Goal: Task Accomplishment & Management: Manage account settings

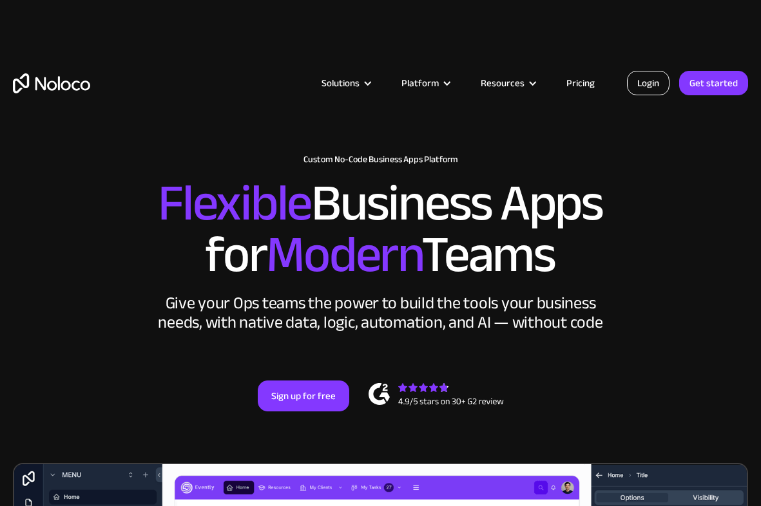
click at [651, 84] on link "Login" at bounding box center [648, 83] width 43 height 24
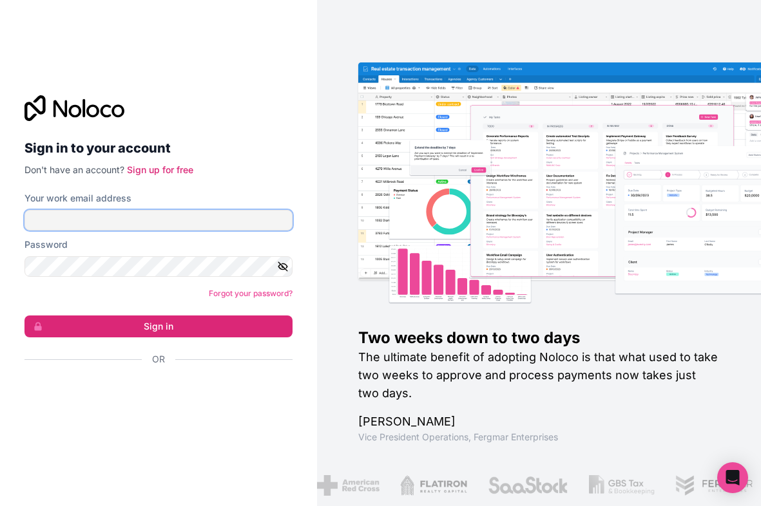
click at [156, 214] on input "Your work email address" at bounding box center [158, 220] width 268 height 21
type input "auralee@notsummer.com"
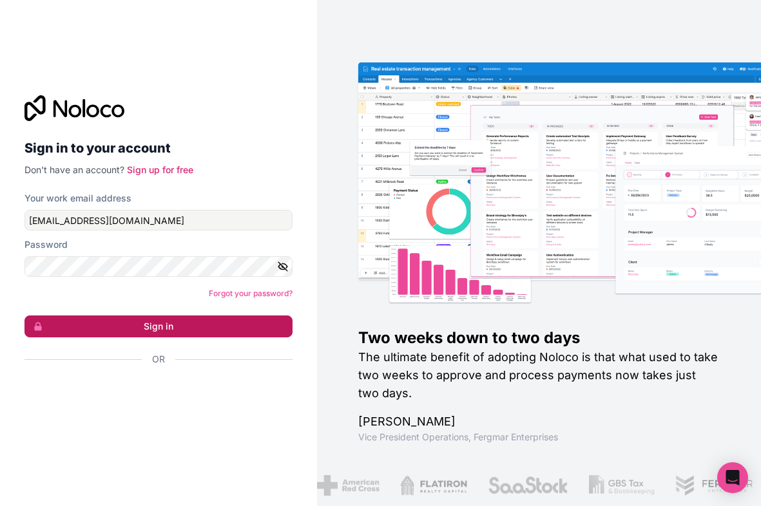
click at [159, 332] on button "Sign in" at bounding box center [158, 327] width 268 height 22
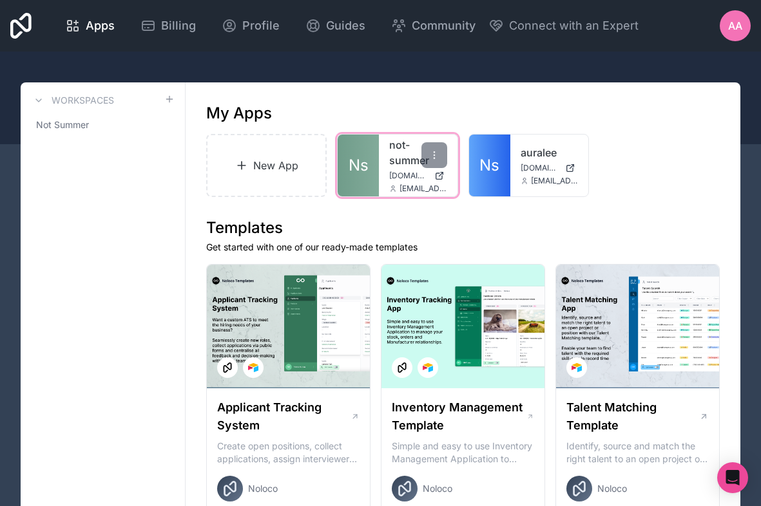
click at [408, 175] on span "not-summer.noloco.co" at bounding box center [408, 176] width 39 height 10
